Goal: Information Seeking & Learning: Learn about a topic

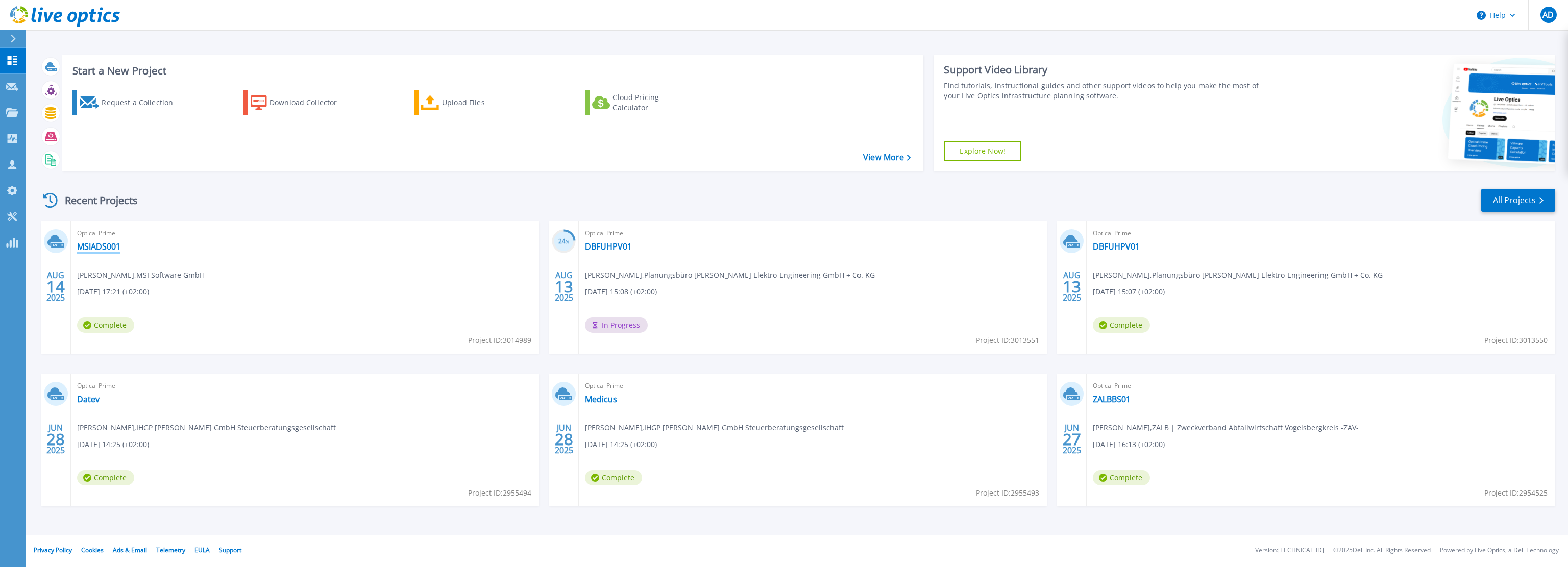
click at [89, 248] on link "MSIADS001" at bounding box center [99, 246] width 43 height 10
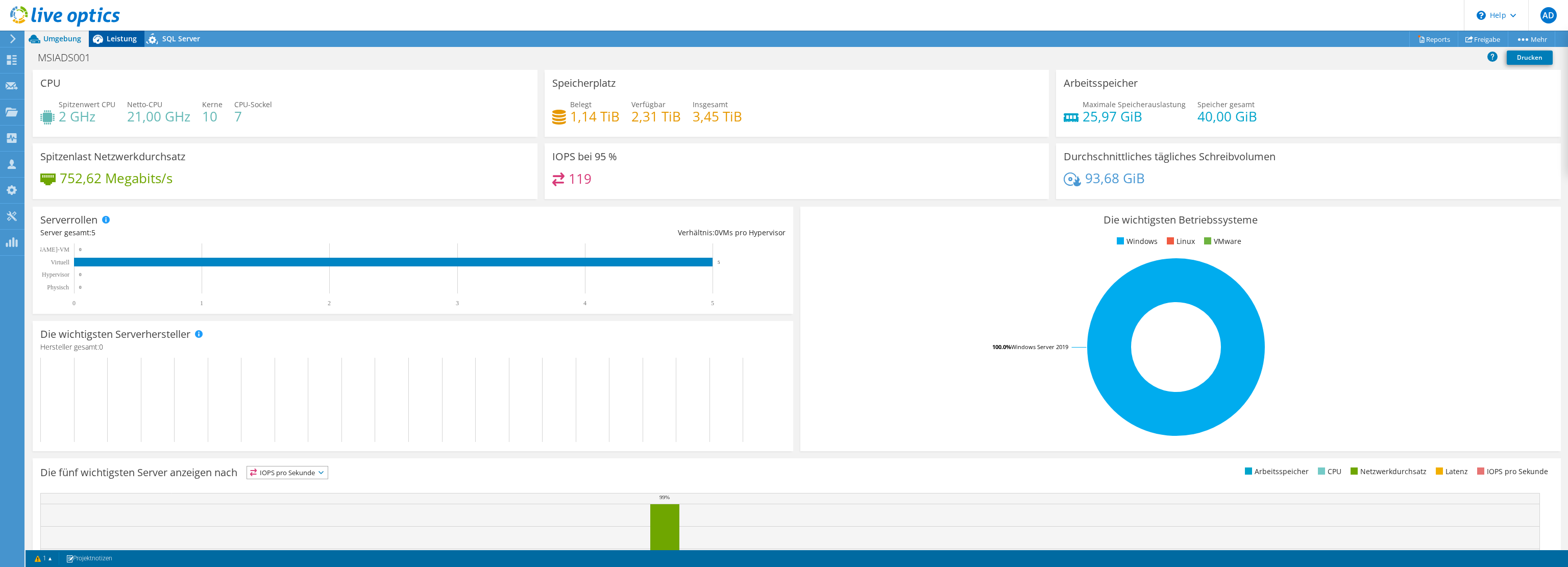
click at [119, 40] on span "Leistung" at bounding box center [121, 38] width 30 height 10
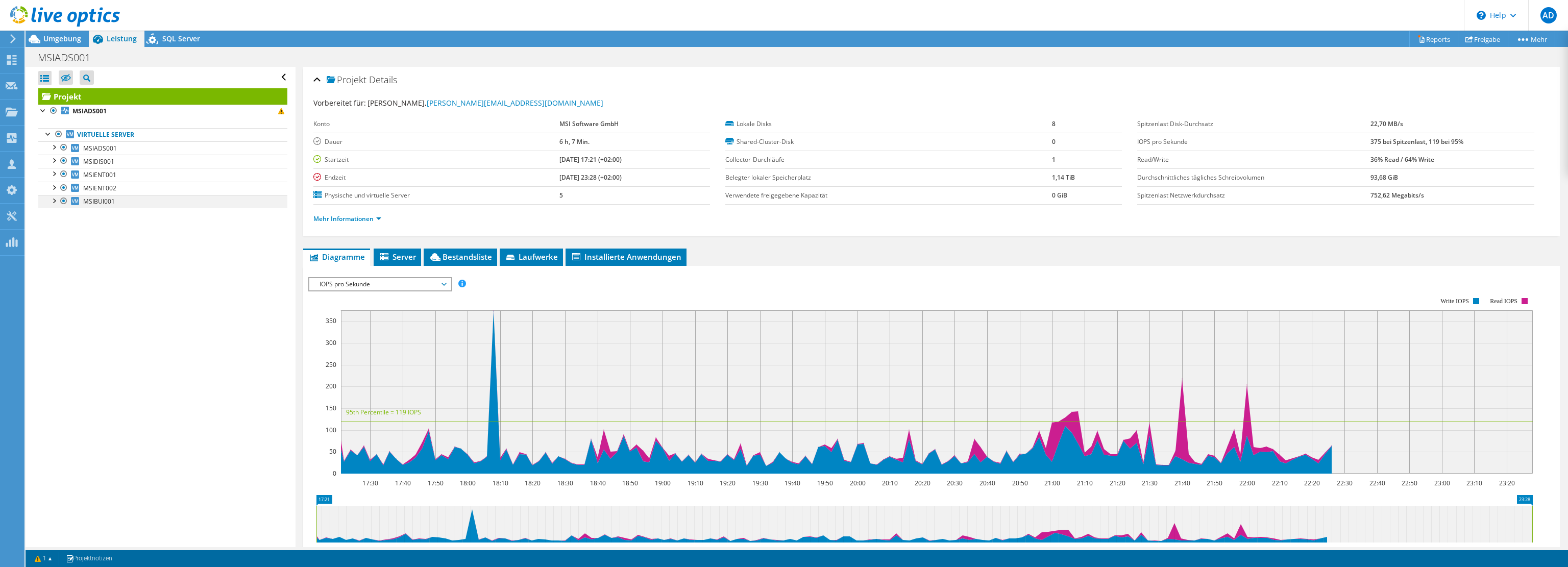
click at [51, 200] on div at bounding box center [54, 200] width 10 height 10
click at [161, 291] on div "Alle öffnen Alle schließen Ausgeschlossene Knoten verbergen Projektbaumfilter" at bounding box center [160, 307] width 270 height 480
drag, startPoint x: 125, startPoint y: 283, endPoint x: 135, endPoint y: 281, distance: 10.2
click at [125, 283] on div "Alle öffnen Alle schließen Ausgeschlossene Knoten verbergen Projektbaumfilter" at bounding box center [160, 307] width 270 height 480
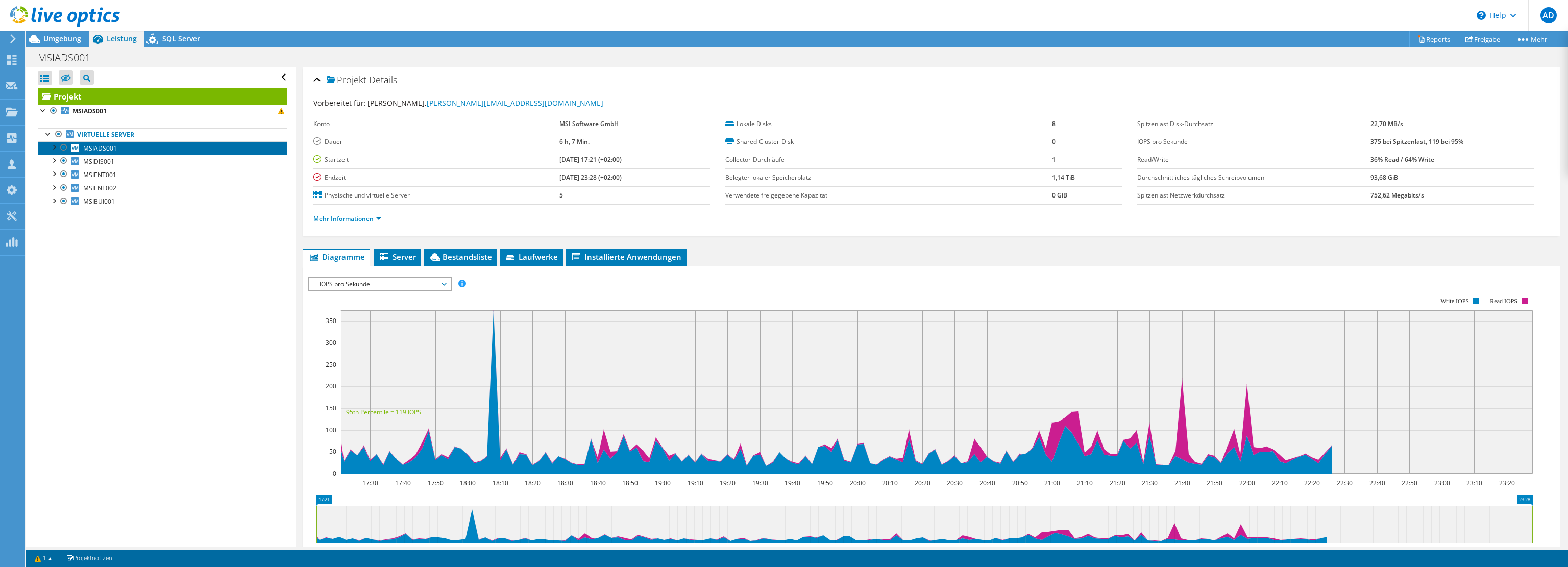
click at [96, 144] on span "MSIADS001" at bounding box center [100, 148] width 33 height 9
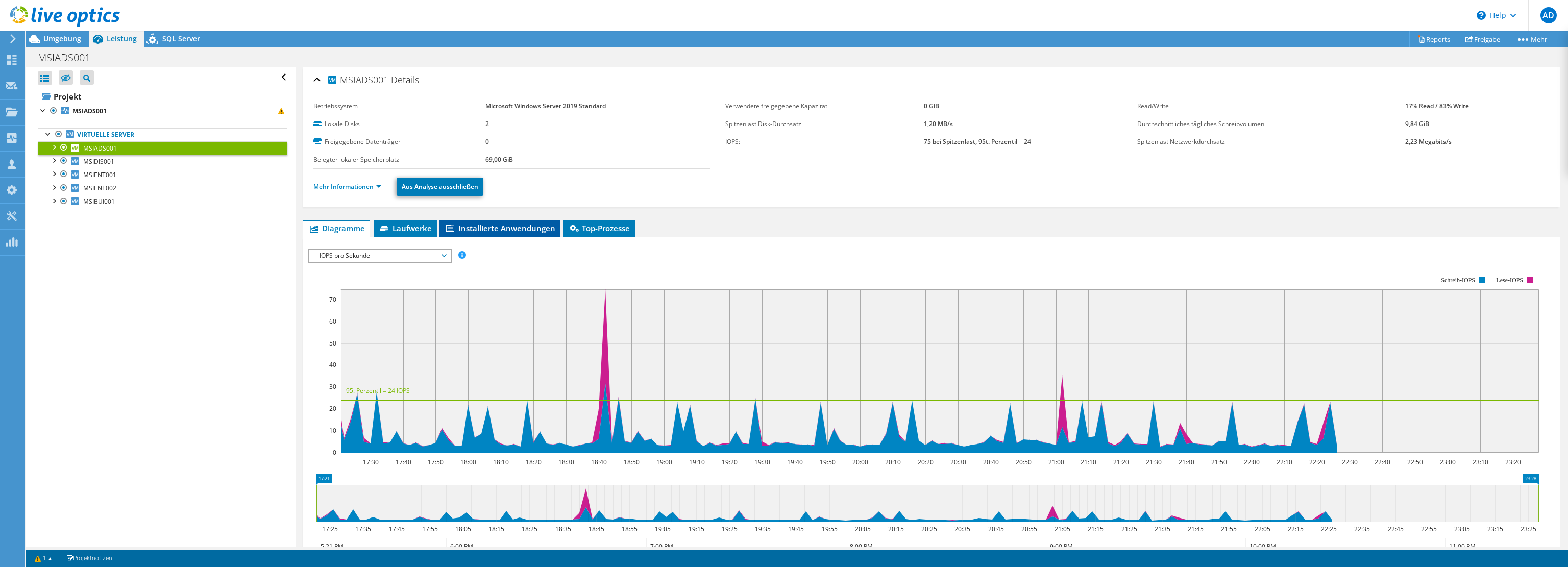
click at [506, 226] on span "Installierte Anwendungen" at bounding box center [500, 228] width 111 height 10
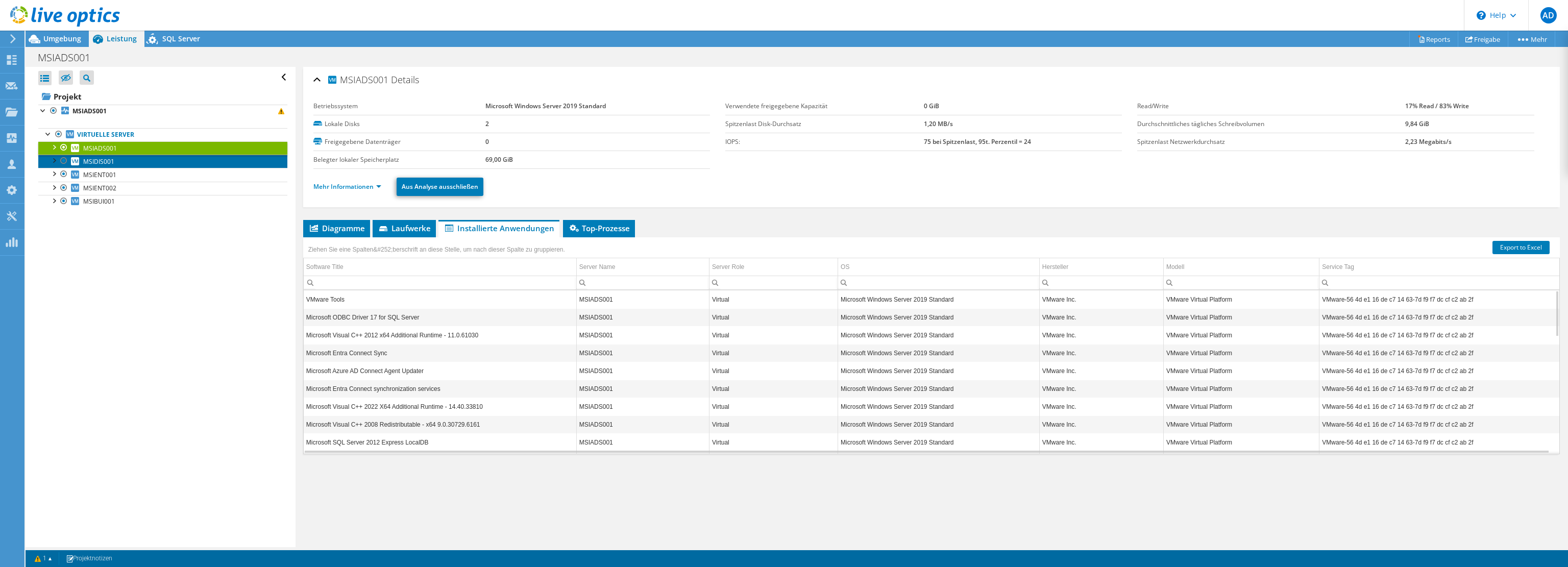
click at [94, 162] on span "MSIDIS001" at bounding box center [99, 161] width 31 height 9
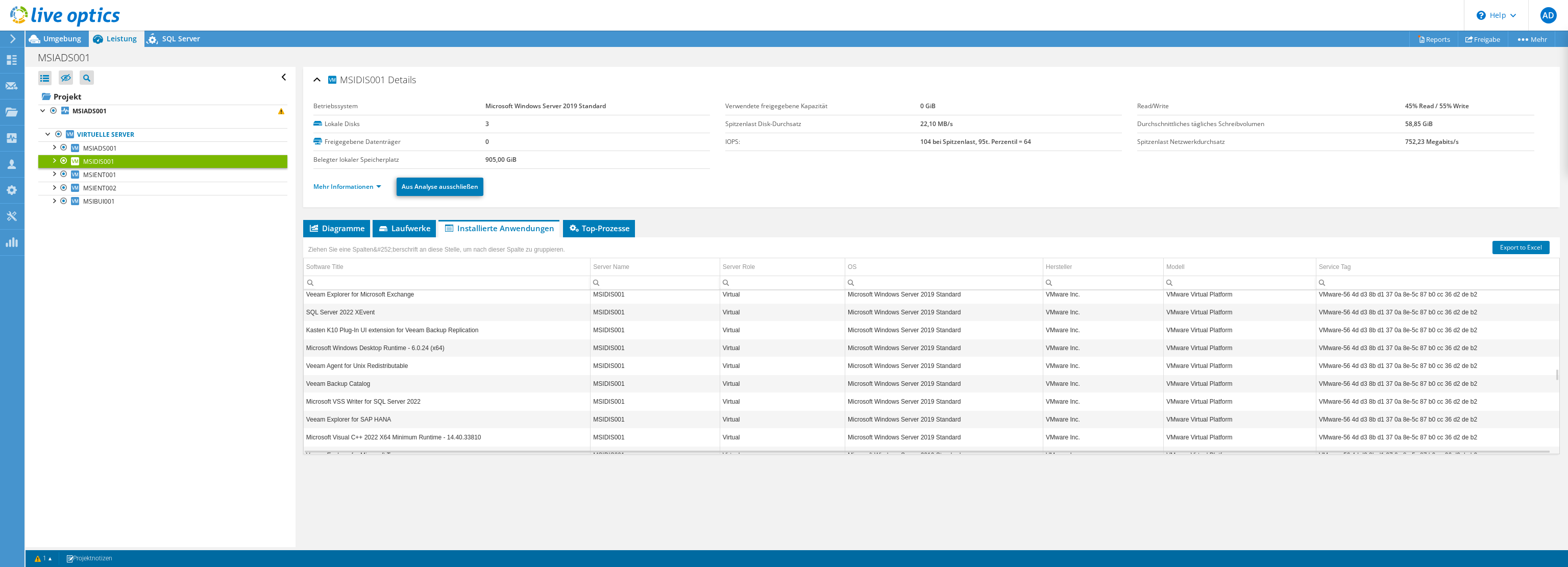
scroll to position [1163, 0]
click at [421, 235] on li "Laufwerke" at bounding box center [404, 228] width 63 height 18
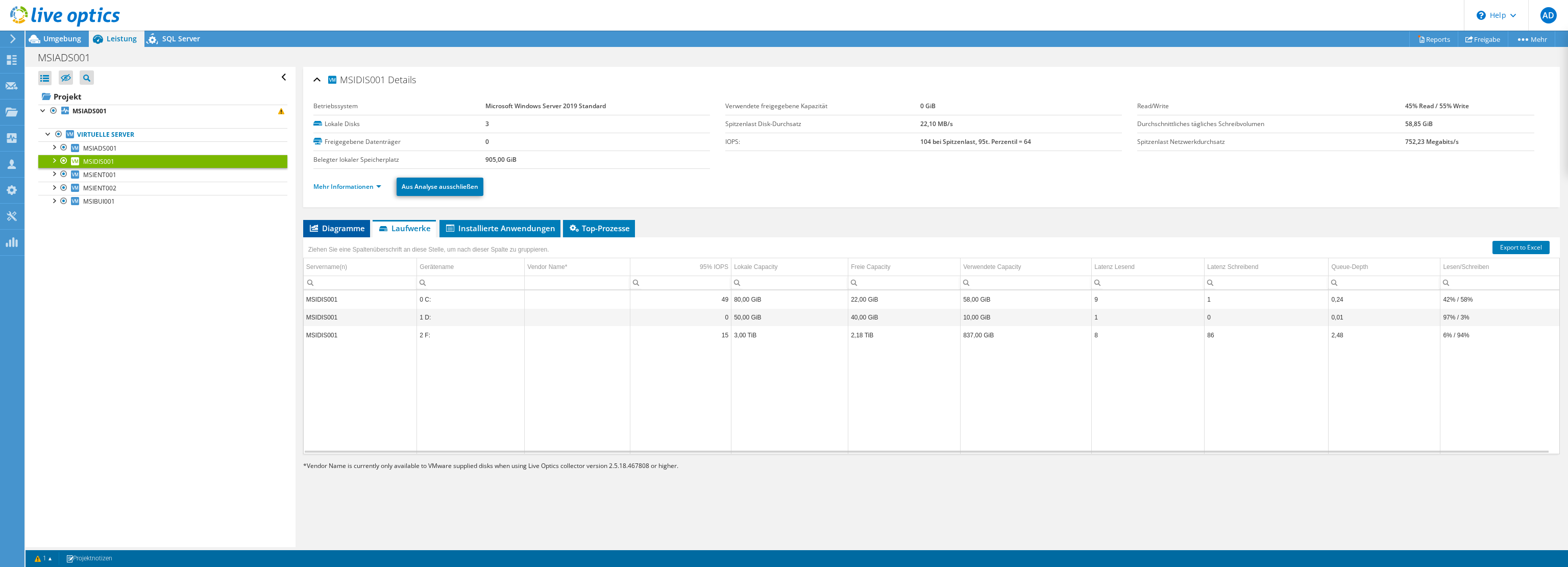
click at [349, 226] on span "Diagramme" at bounding box center [336, 228] width 57 height 10
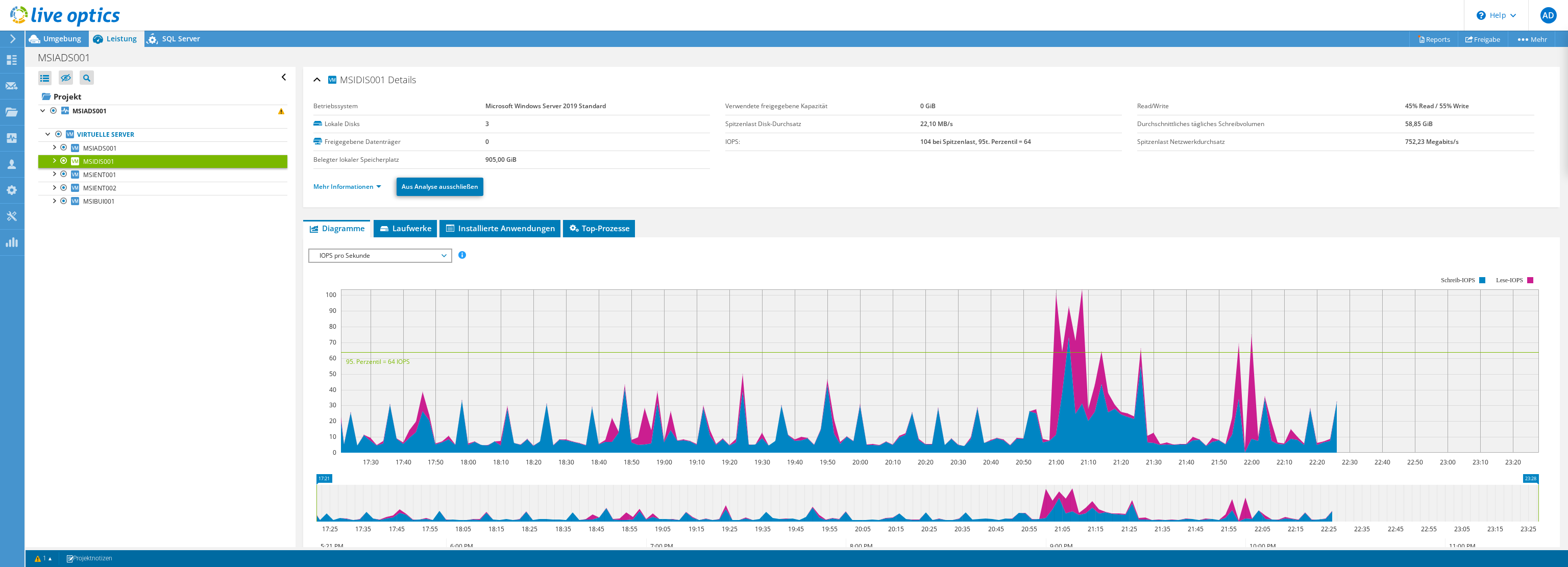
click at [165, 280] on div "Alle öffnen Alle schließen Ausgeschlossene Knoten verbergen Projektbaumfilter" at bounding box center [160, 307] width 270 height 480
click at [278, 109] on span at bounding box center [281, 111] width 6 height 6
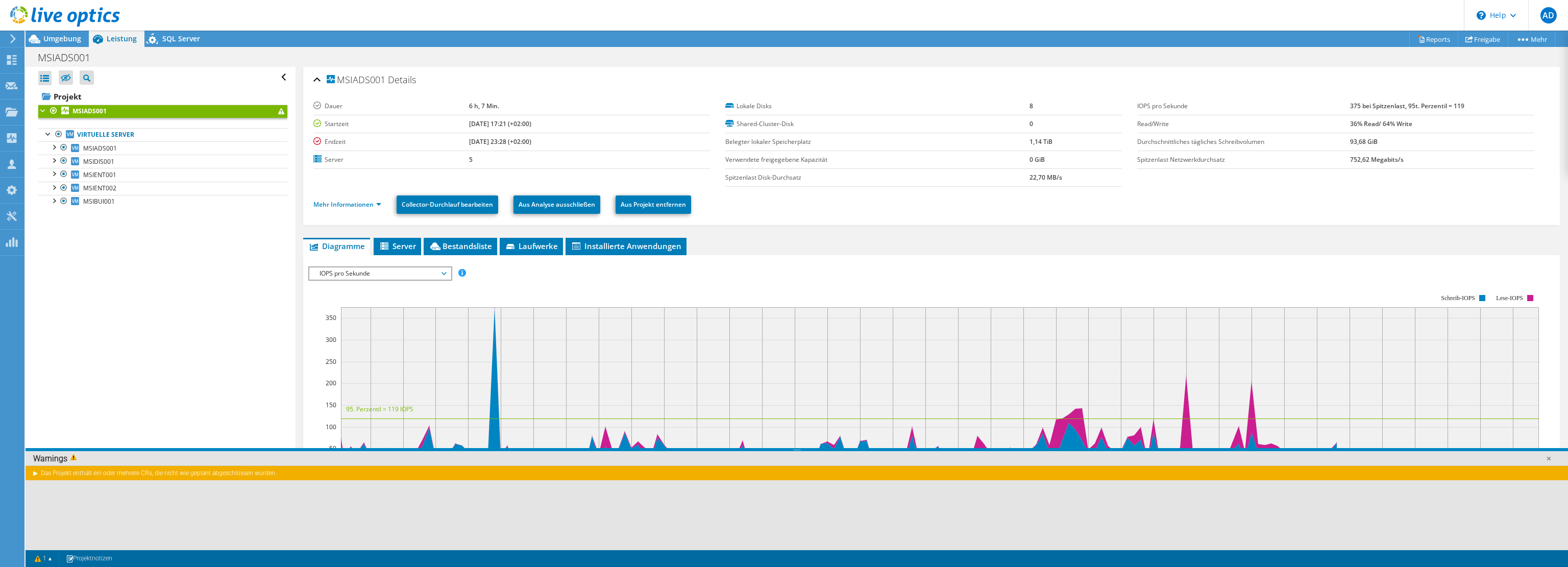
click at [190, 313] on div "Alle öffnen Alle schließen Ausgeschlossene Knoten verbergen Projektbaumfilter" at bounding box center [160, 307] width 270 height 480
click at [108, 150] on span "MSIADS001" at bounding box center [100, 148] width 33 height 9
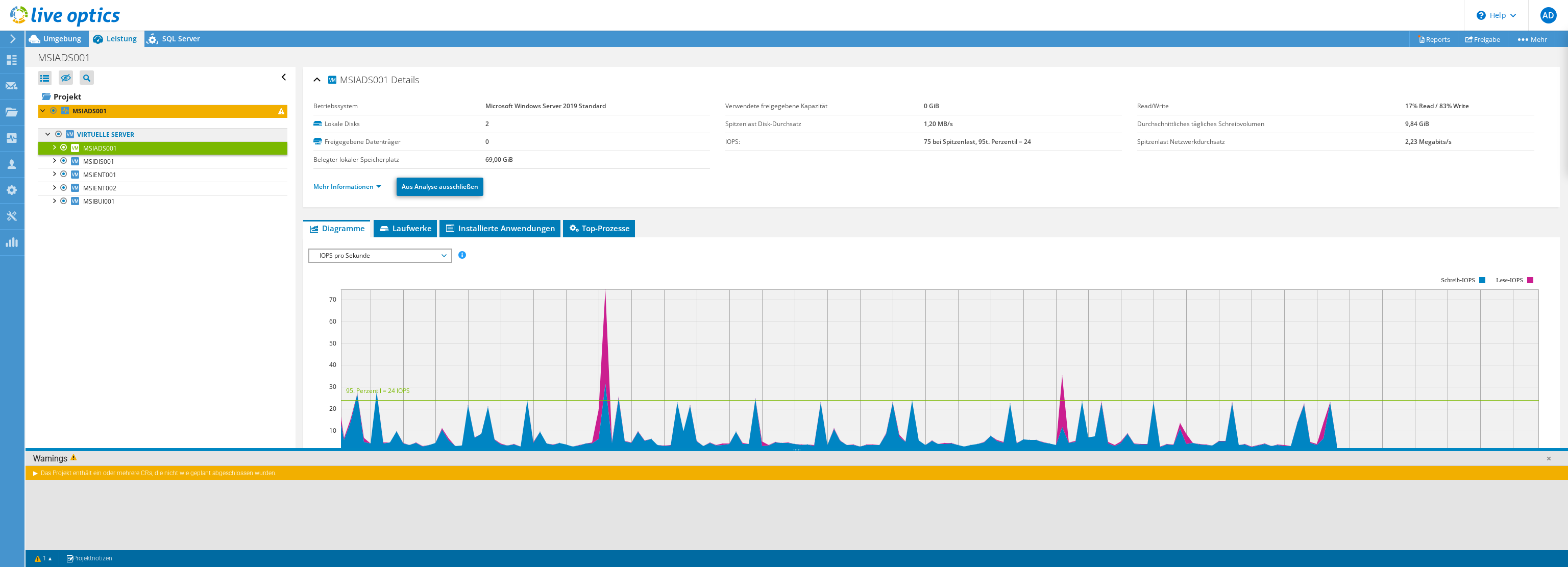
click at [108, 138] on link "Virtuelle Server" at bounding box center [163, 134] width 249 height 13
click at [110, 134] on link "Virtuelle Server" at bounding box center [163, 134] width 249 height 13
click at [99, 159] on span "MSIDIS001" at bounding box center [99, 161] width 31 height 9
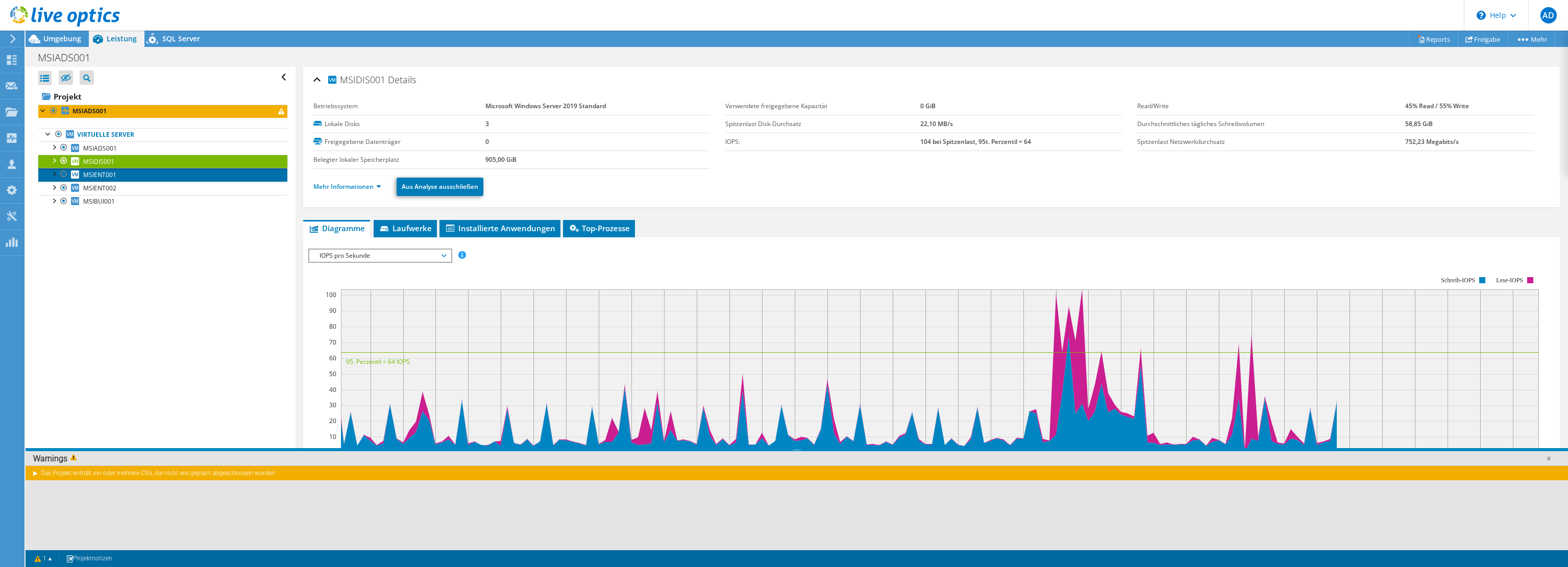
click at [99, 172] on span "MSIENT001" at bounding box center [100, 175] width 33 height 9
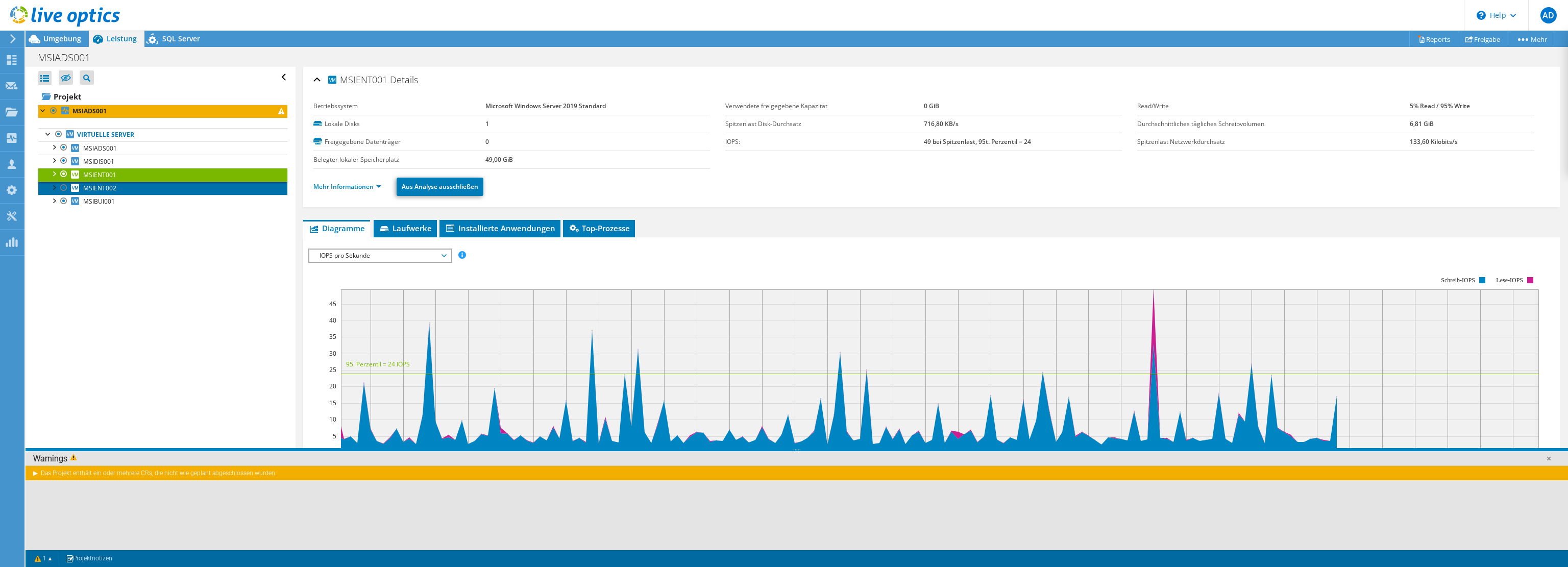
click at [99, 185] on span "MSIENT002" at bounding box center [100, 188] width 33 height 9
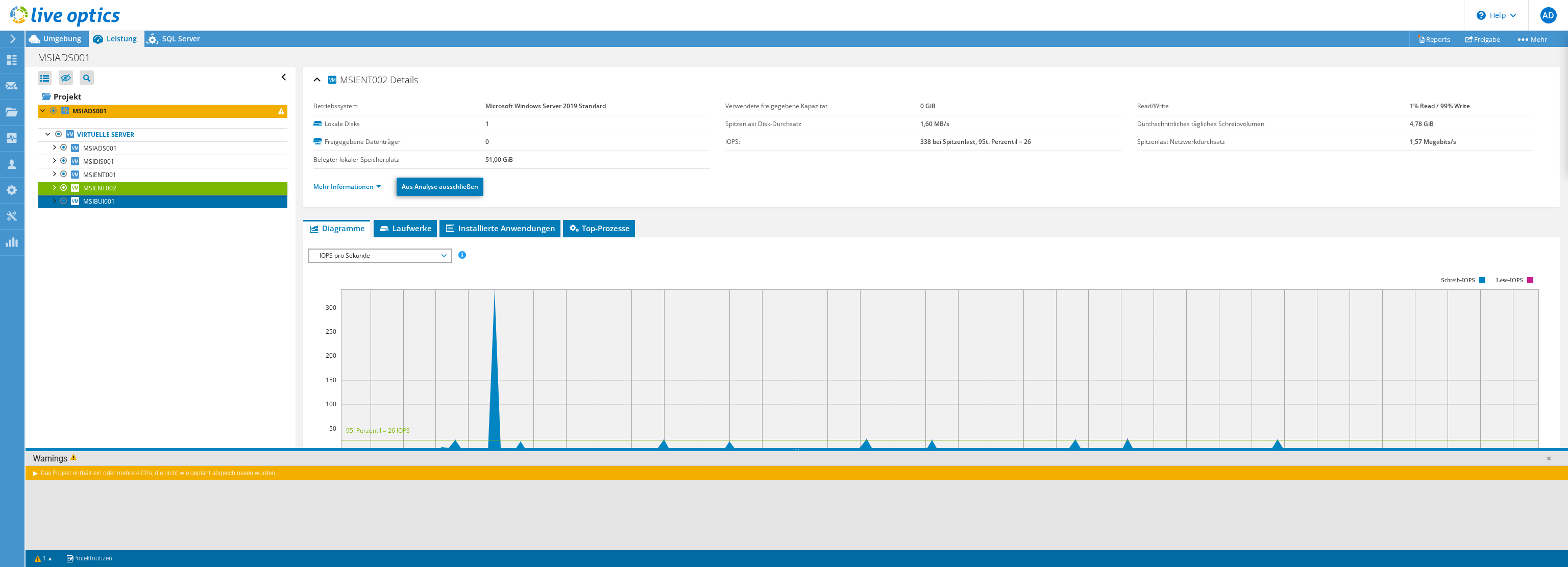
click at [94, 198] on span "MSIBUI001" at bounding box center [99, 201] width 32 height 9
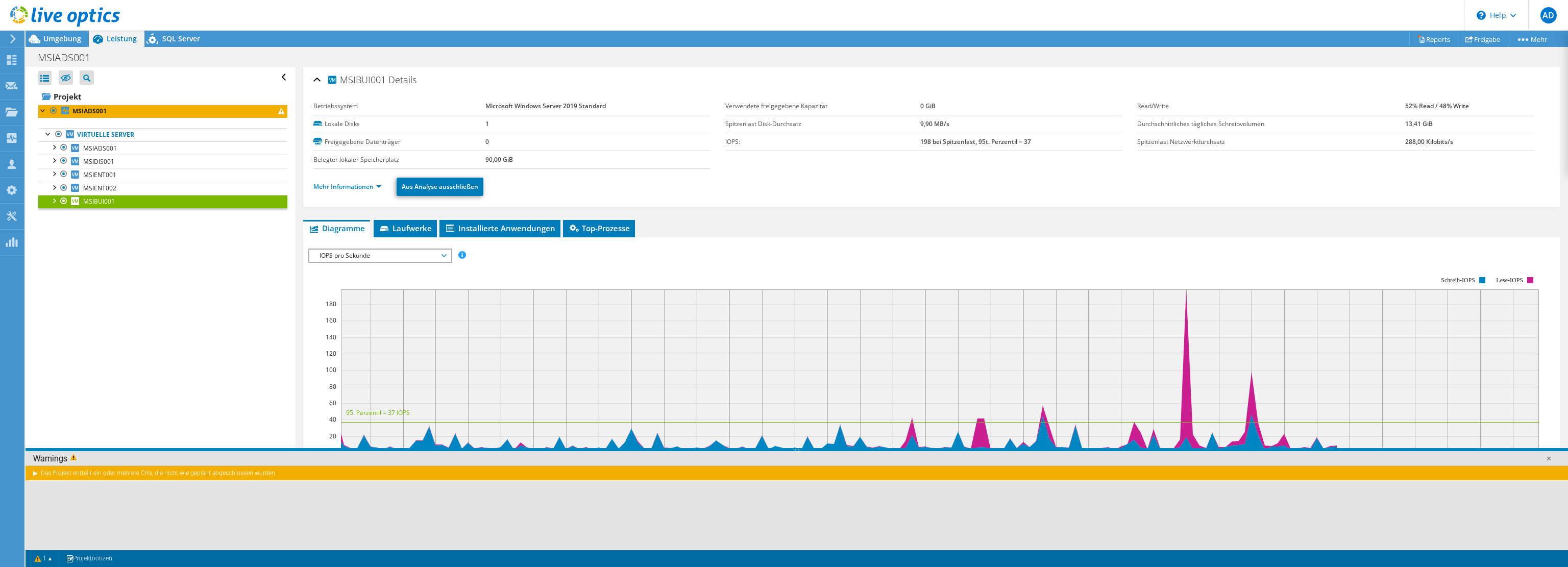
click at [142, 303] on div "Alle öffnen Alle schließen Ausgeschlossene Knoten verbergen Projektbaumfilter" at bounding box center [160, 307] width 270 height 480
click at [198, 402] on div "Alle öffnen Alle schließen Ausgeschlossene Knoten verbergen Projektbaumfilter" at bounding box center [160, 307] width 270 height 480
